Goal: Task Accomplishment & Management: Manage account settings

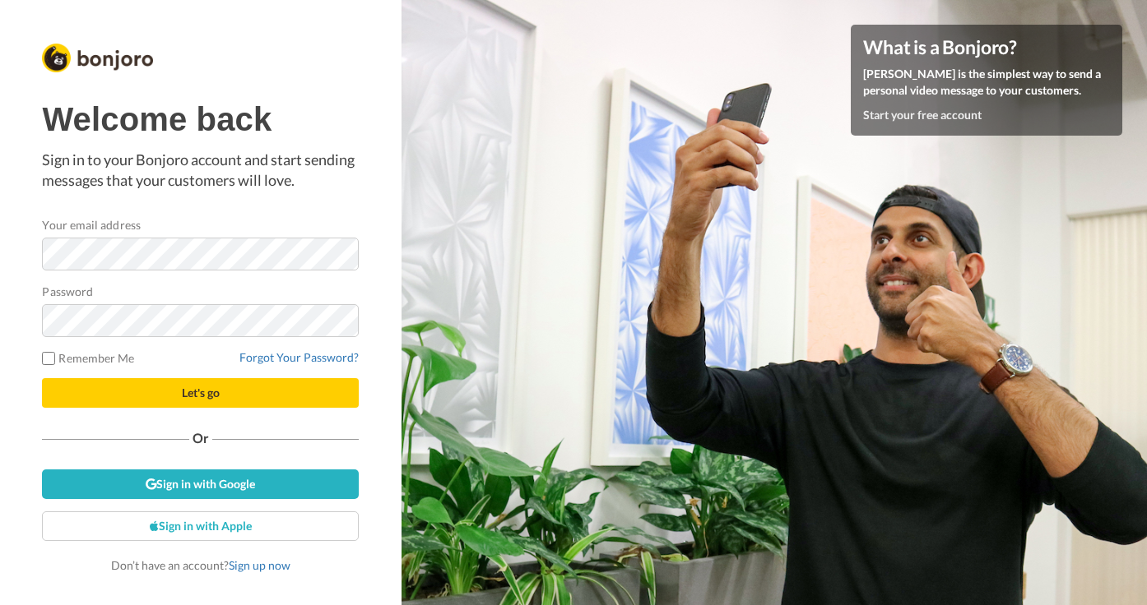
click at [218, 396] on span "Let's go" at bounding box center [201, 393] width 38 height 14
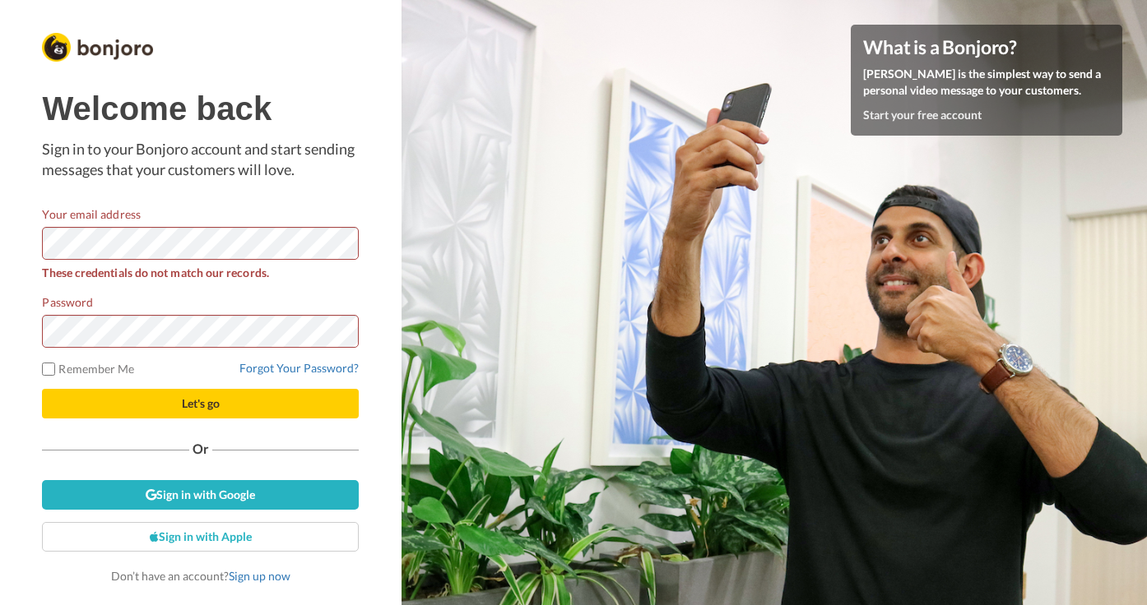
click at [307, 296] on div "Password" at bounding box center [200, 321] width 317 height 54
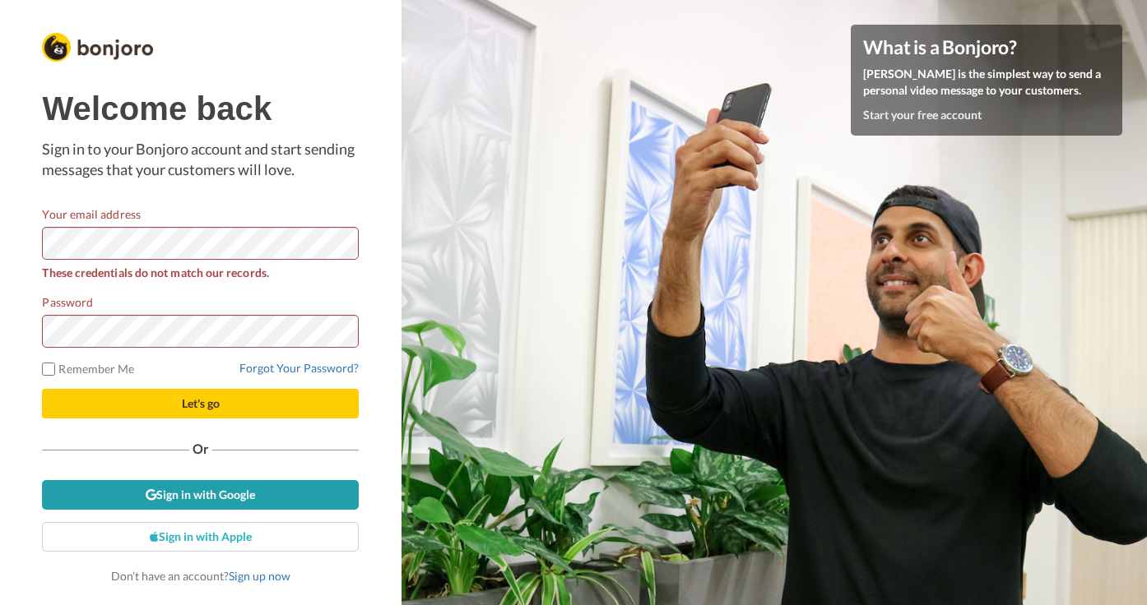
click at [146, 497] on icon at bounding box center [151, 495] width 11 height 12
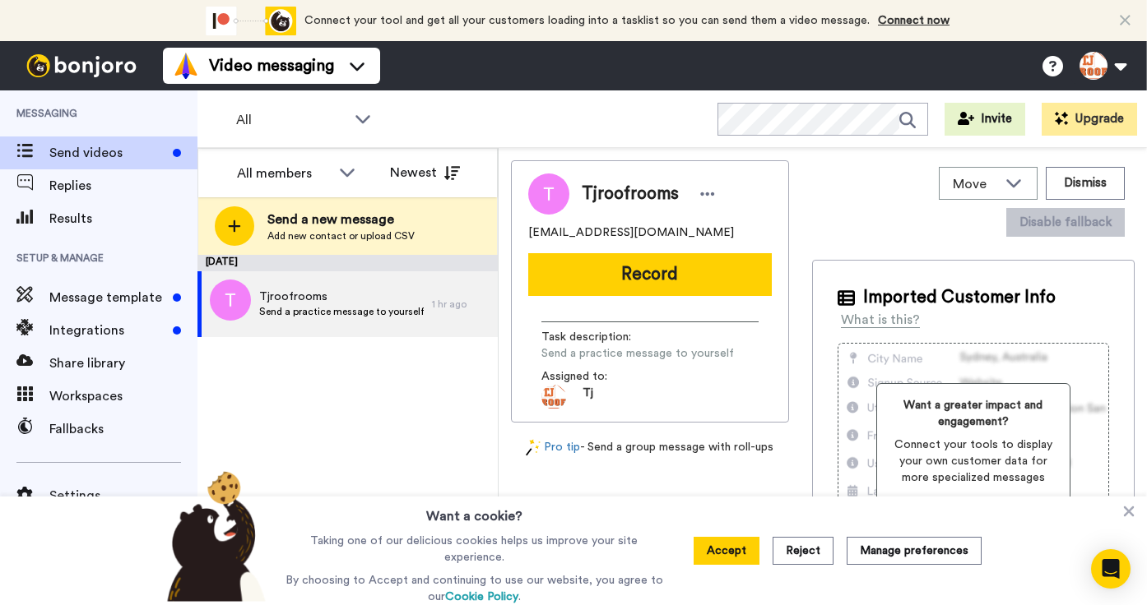
click at [1130, 21] on icon at bounding box center [1125, 20] width 11 height 16
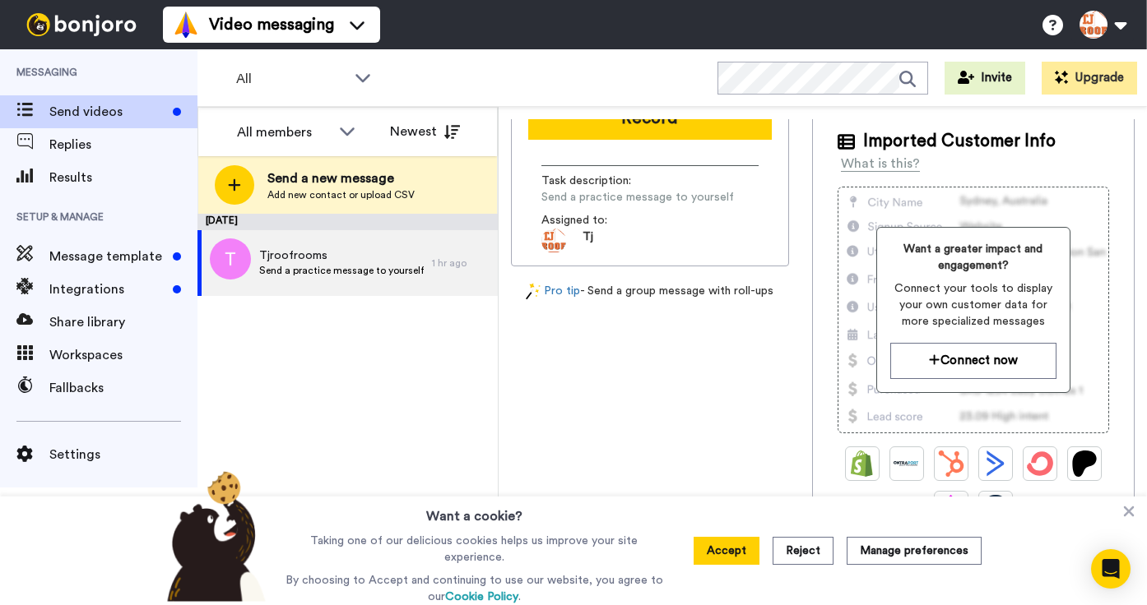
scroll to position [162, 0]
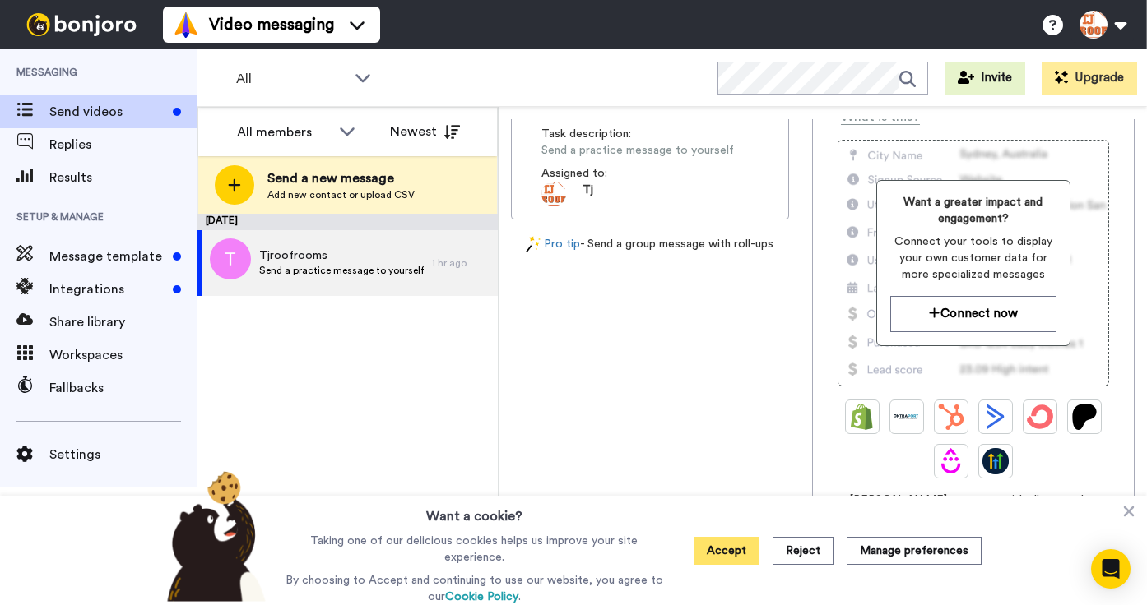
click at [726, 551] on button "Accept" at bounding box center [726, 551] width 66 height 28
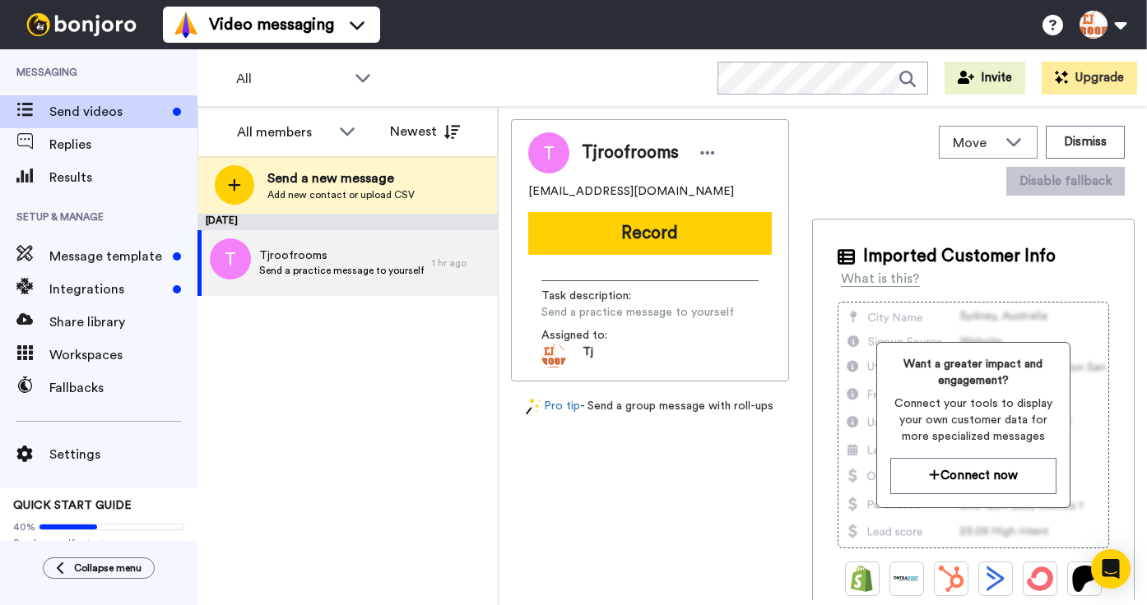
scroll to position [0, 0]
